Goal: Find specific page/section

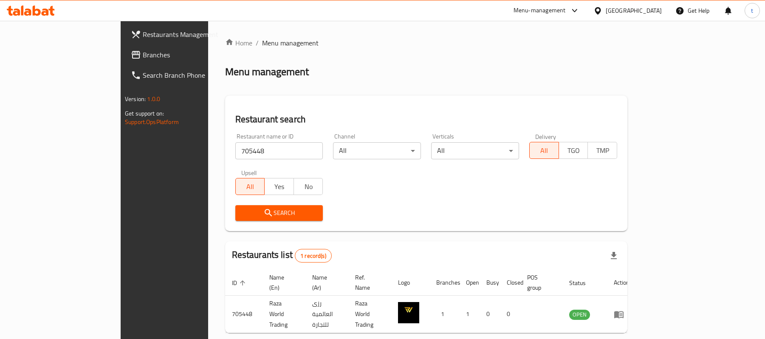
scroll to position [24, 0]
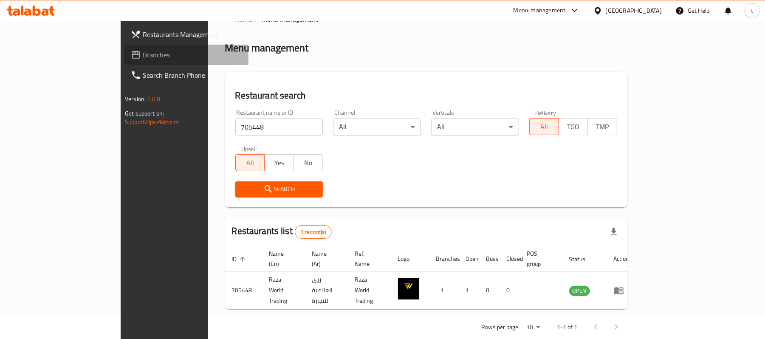
click at [124, 48] on link "Branches" at bounding box center [186, 55] width 124 height 20
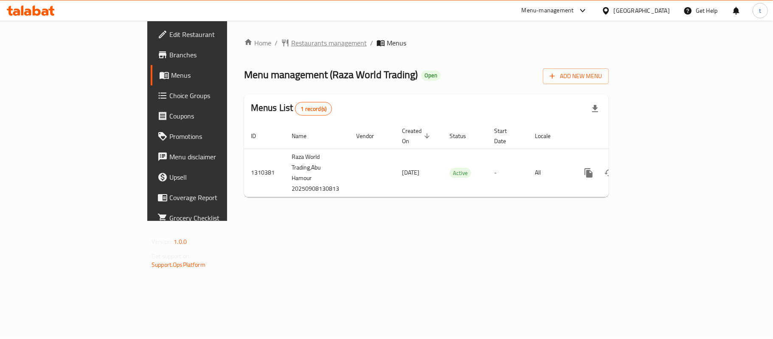
click at [291, 45] on span "Restaurants management" at bounding box center [329, 43] width 76 height 10
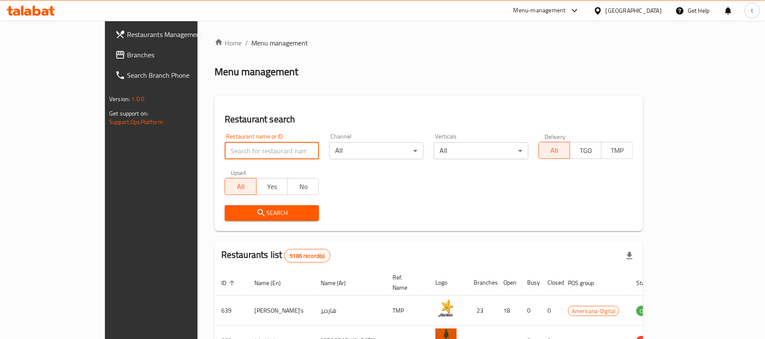
click at [225, 157] on input "search" at bounding box center [272, 150] width 94 height 17
paste input "705448"
type input "705448"
click button "Search" at bounding box center [272, 213] width 94 height 16
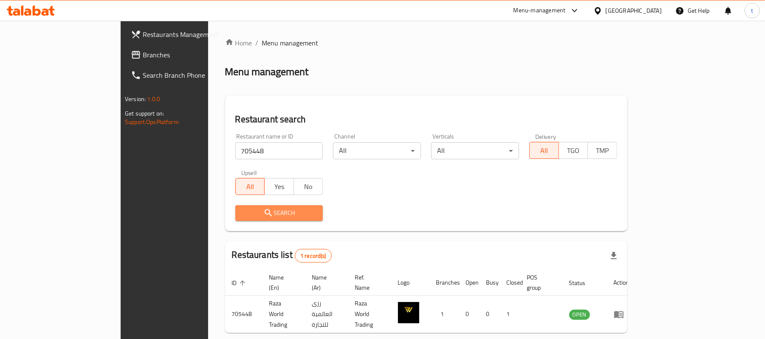
click at [242, 217] on span "Search" at bounding box center [279, 213] width 74 height 11
click at [242, 214] on span "Search" at bounding box center [279, 213] width 74 height 11
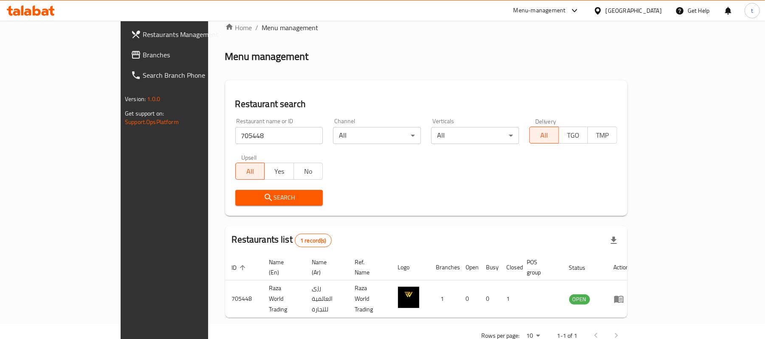
scroll to position [24, 0]
